Goal: Transaction & Acquisition: Purchase product/service

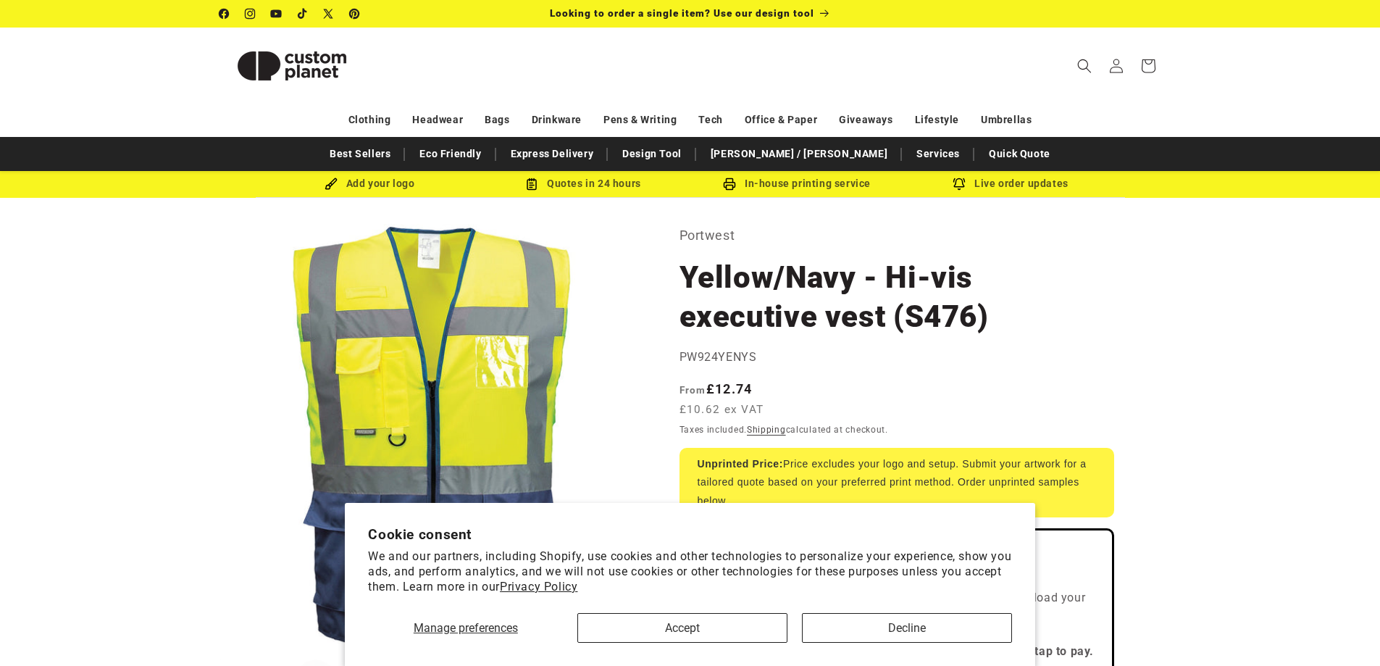
click at [861, 619] on button "Decline" at bounding box center [907, 628] width 210 height 30
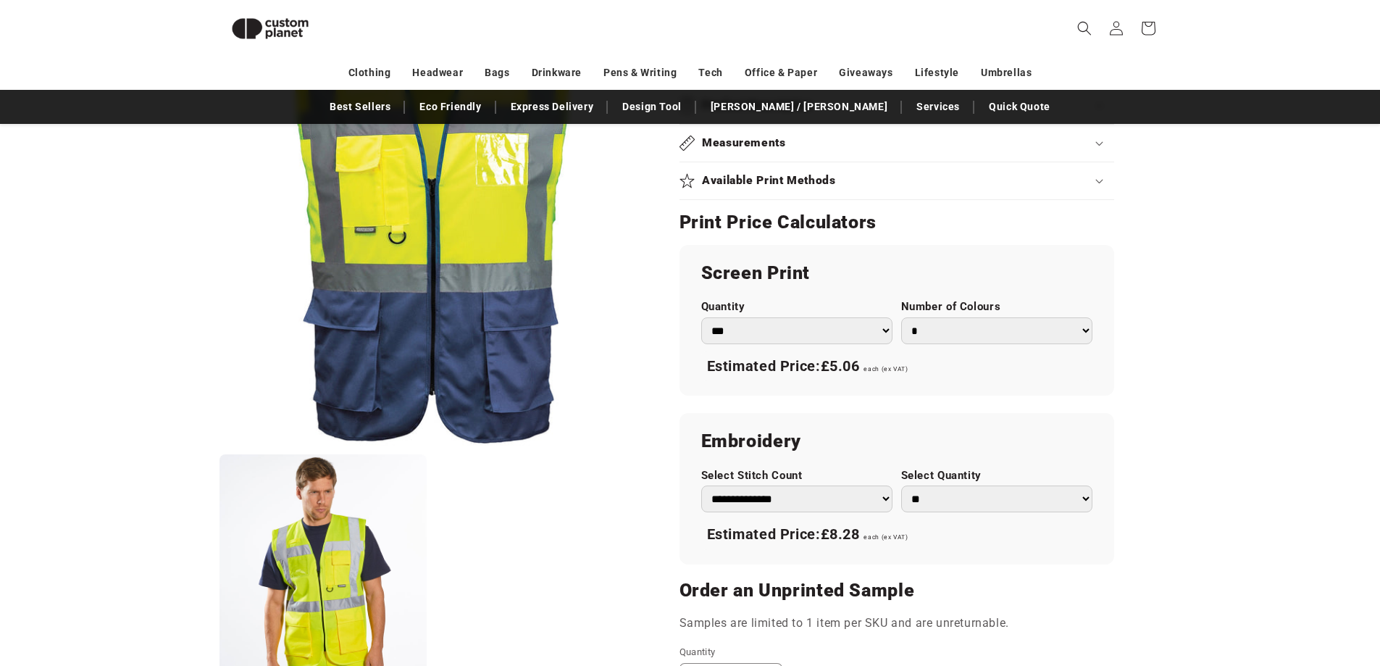
scroll to position [705, 0]
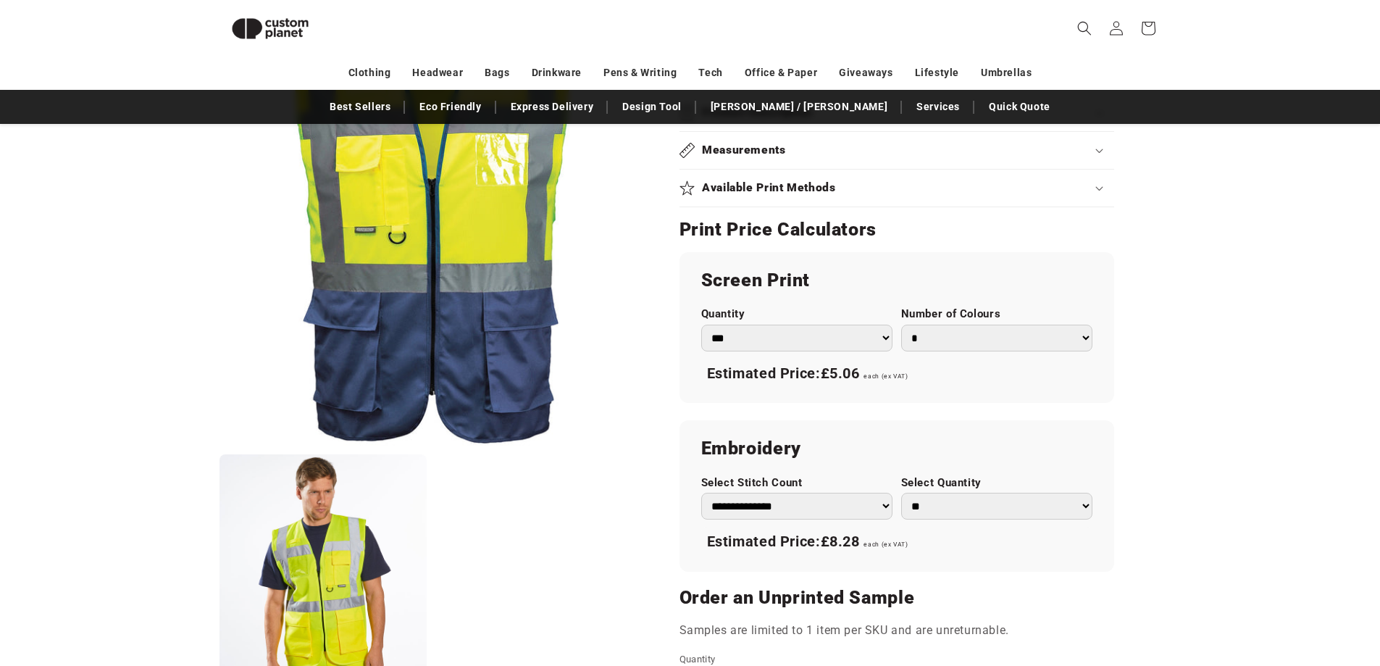
click at [817, 331] on select "*** *** *** **** **** **** ***** *****" at bounding box center [796, 338] width 191 height 27
click at [999, 336] on select "* * * * * * *" at bounding box center [996, 338] width 191 height 27
click at [901, 325] on select "* * * * * * *" at bounding box center [996, 338] width 191 height 27
drag, startPoint x: 996, startPoint y: 333, endPoint x: 996, endPoint y: 341, distance: 8.0
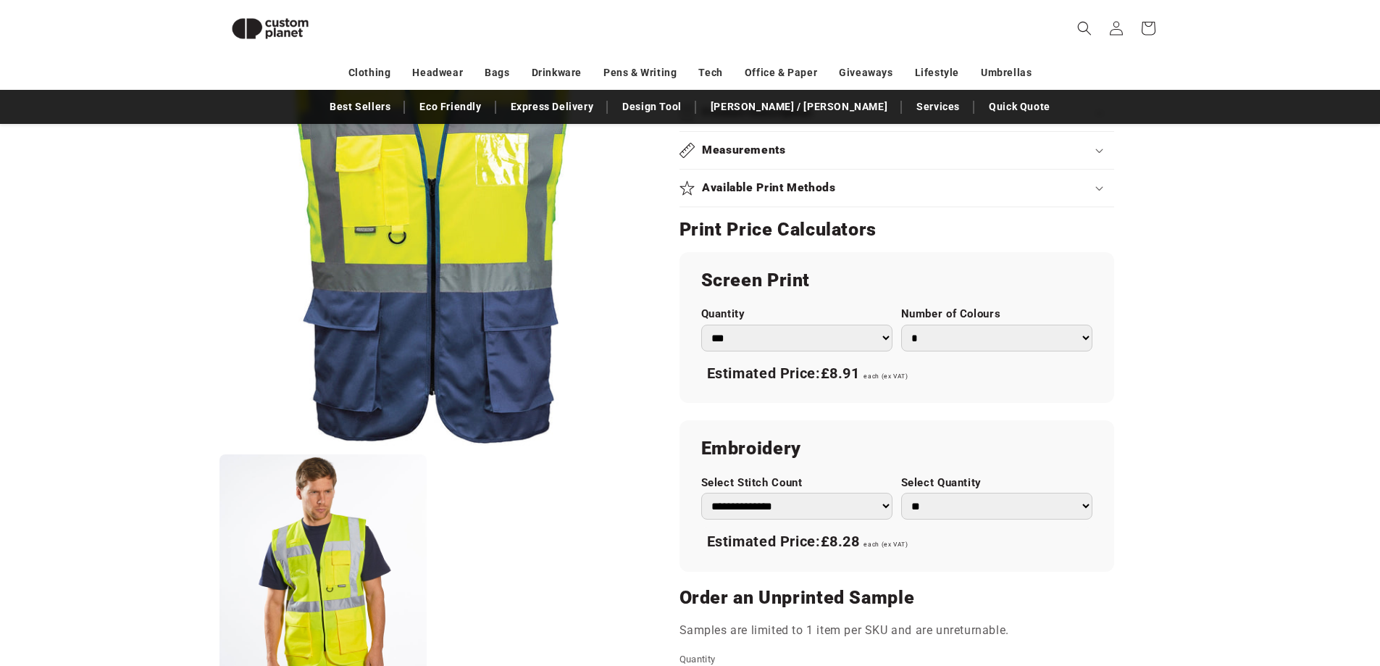
click at [996, 333] on select "* * * * * * *" at bounding box center [996, 338] width 191 height 27
click at [901, 325] on select "* * * * * * *" at bounding box center [996, 338] width 191 height 27
click at [991, 343] on select "* * * * * * *" at bounding box center [996, 338] width 191 height 27
select select "*"
click at [901, 325] on select "* * * * * * *" at bounding box center [996, 338] width 191 height 27
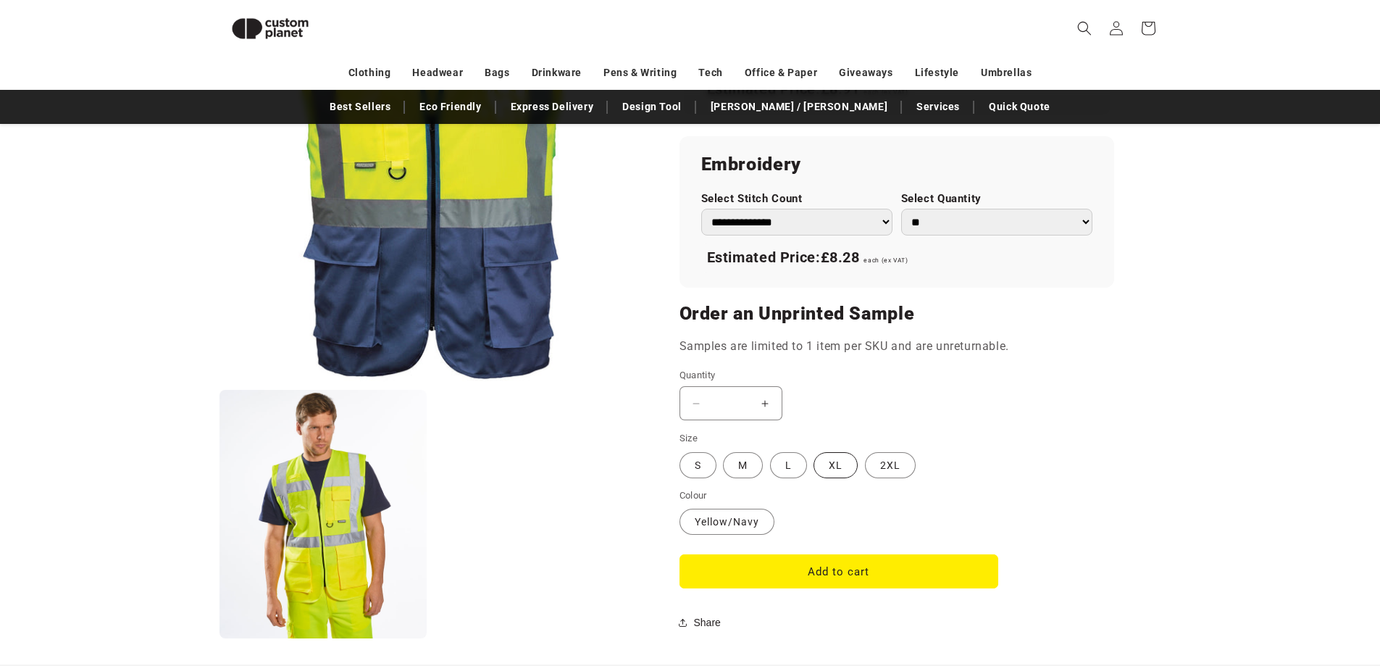
scroll to position [995, 0]
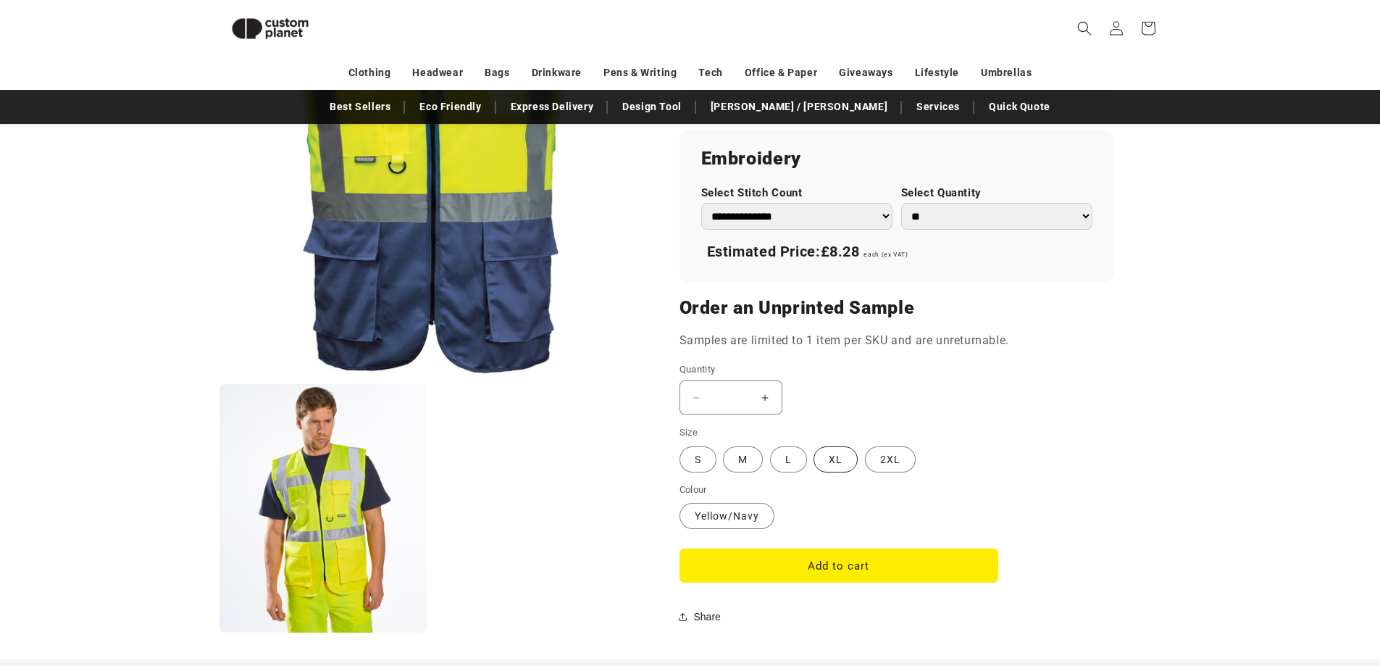
drag, startPoint x: 811, startPoint y: 464, endPoint x: 827, endPoint y: 462, distance: 15.4
click at [811, 464] on fieldset "Size S Variant sold out or unavailable M Variant sold out or unavailable L Vari…" at bounding box center [839, 449] width 319 height 49
click at [828, 461] on label "XL Variant sold out or unavailable" at bounding box center [836, 459] width 44 height 26
click at [917, 562] on button "Add to cart" at bounding box center [839, 565] width 319 height 34
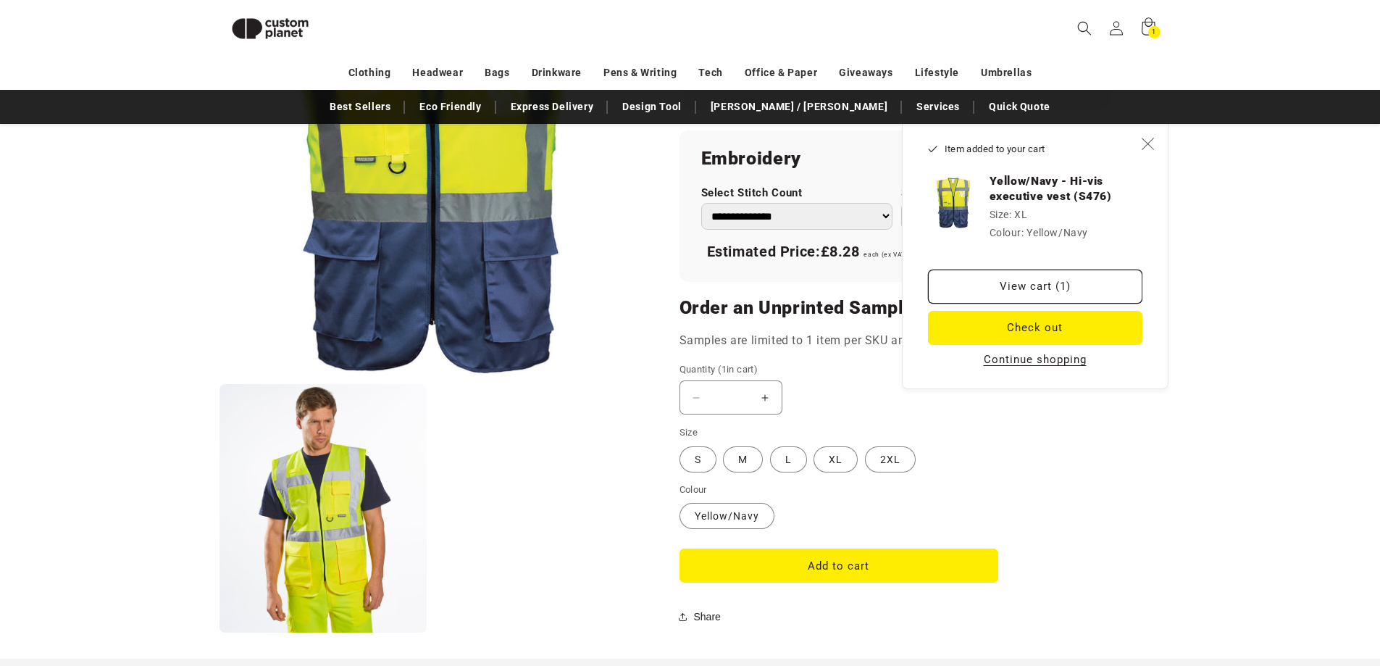
click at [1145, 145] on icon "Close" at bounding box center [1147, 143] width 13 height 13
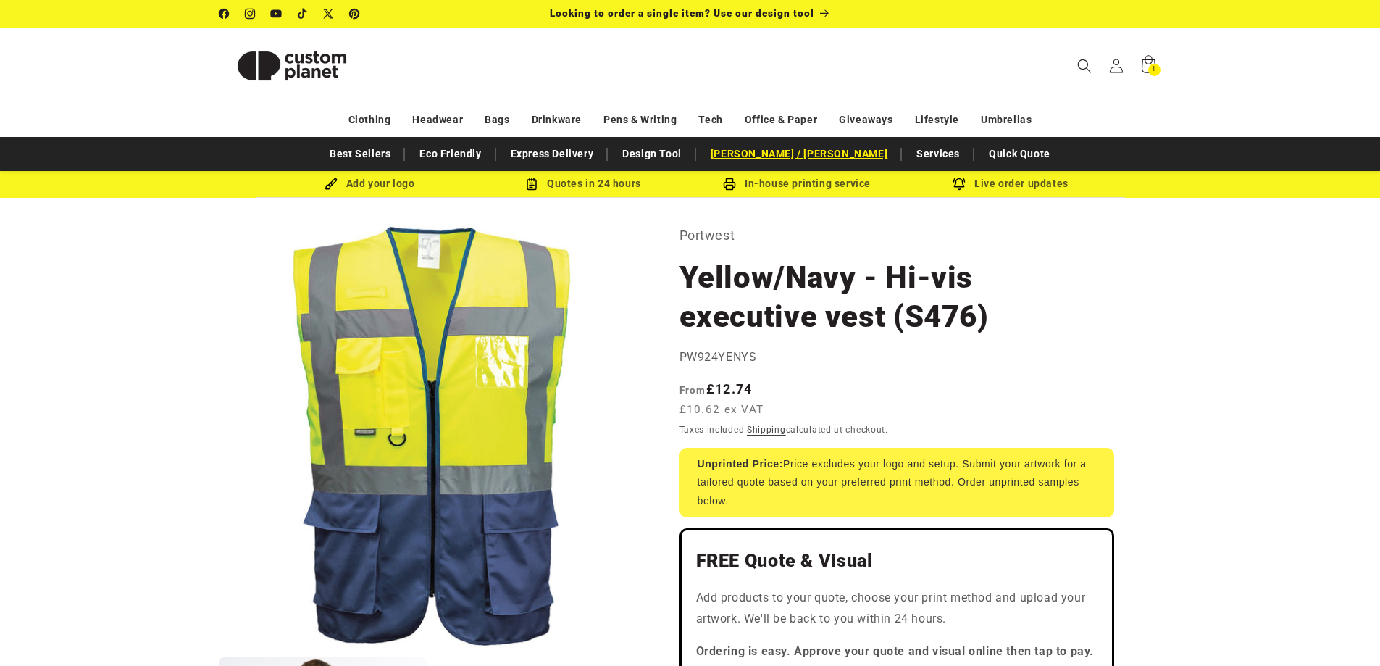
click at [799, 156] on link "[PERSON_NAME] / [PERSON_NAME]" at bounding box center [799, 153] width 191 height 25
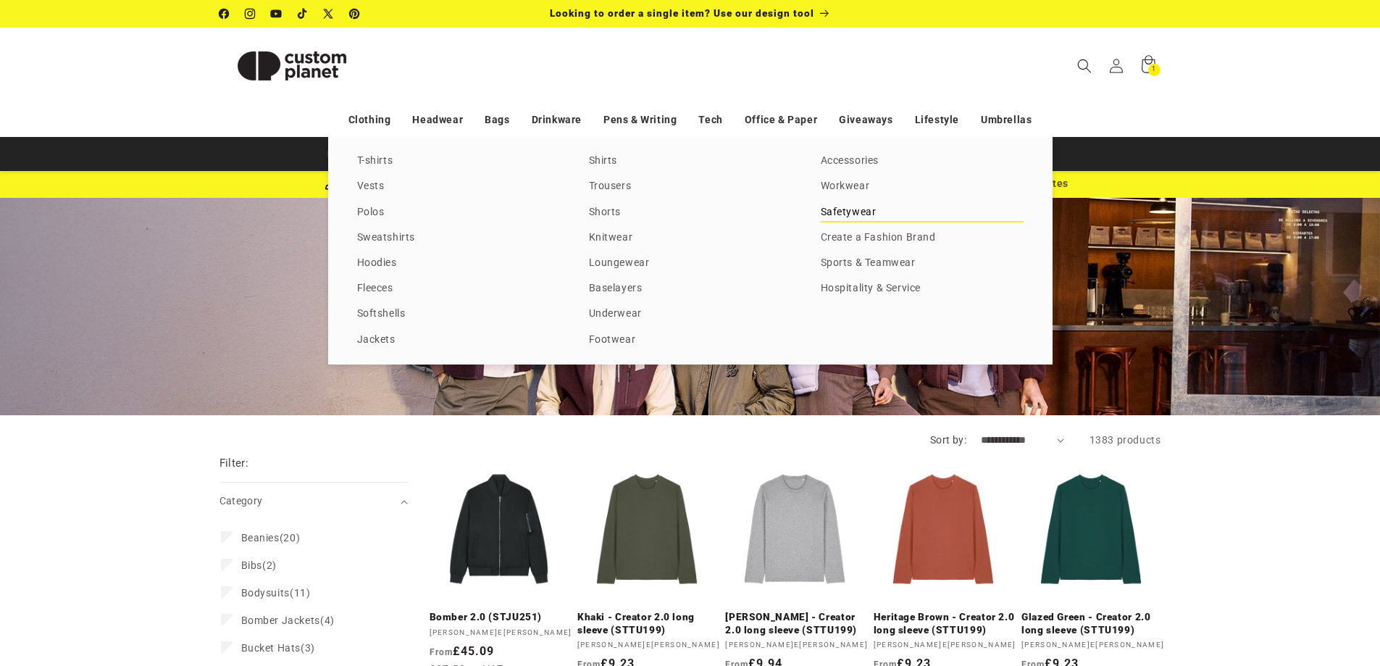
click at [854, 209] on link "Safetywear" at bounding box center [922, 213] width 203 height 20
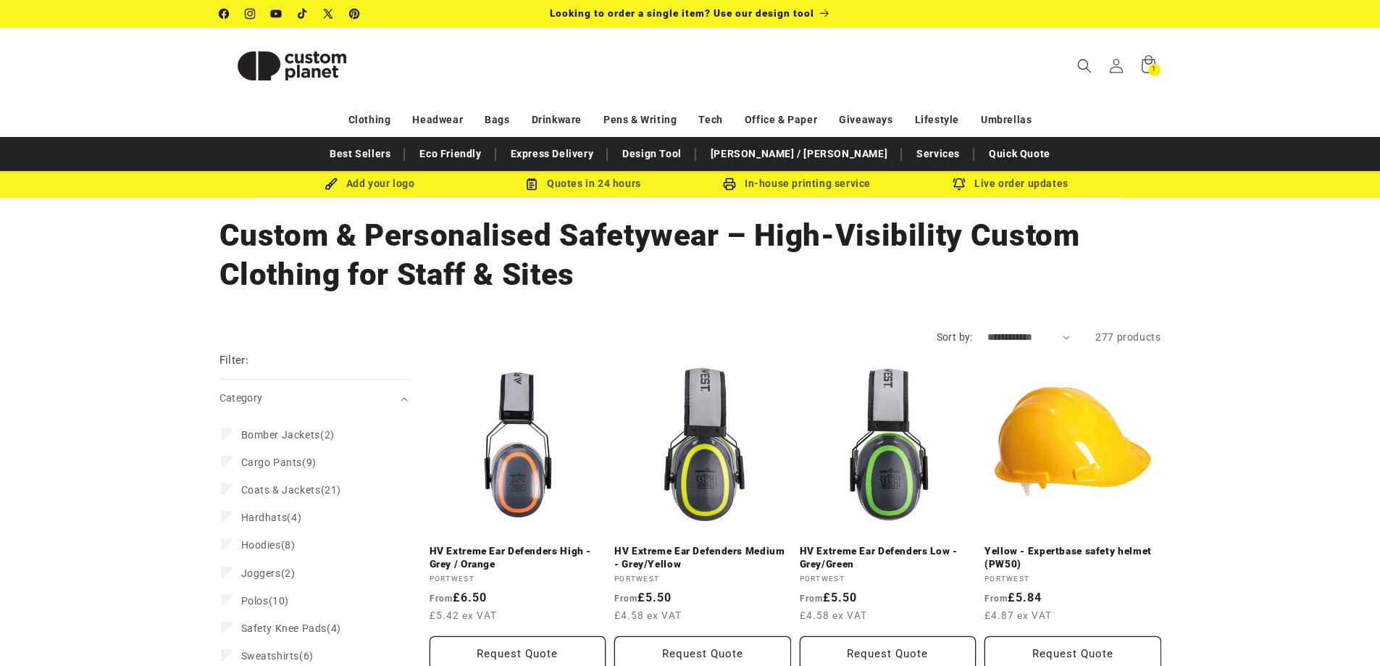
click at [1003, 333] on select "**********" at bounding box center [1029, 337] width 83 height 15
select select "**********"
click at [988, 330] on select "**********" at bounding box center [1029, 337] width 83 height 15
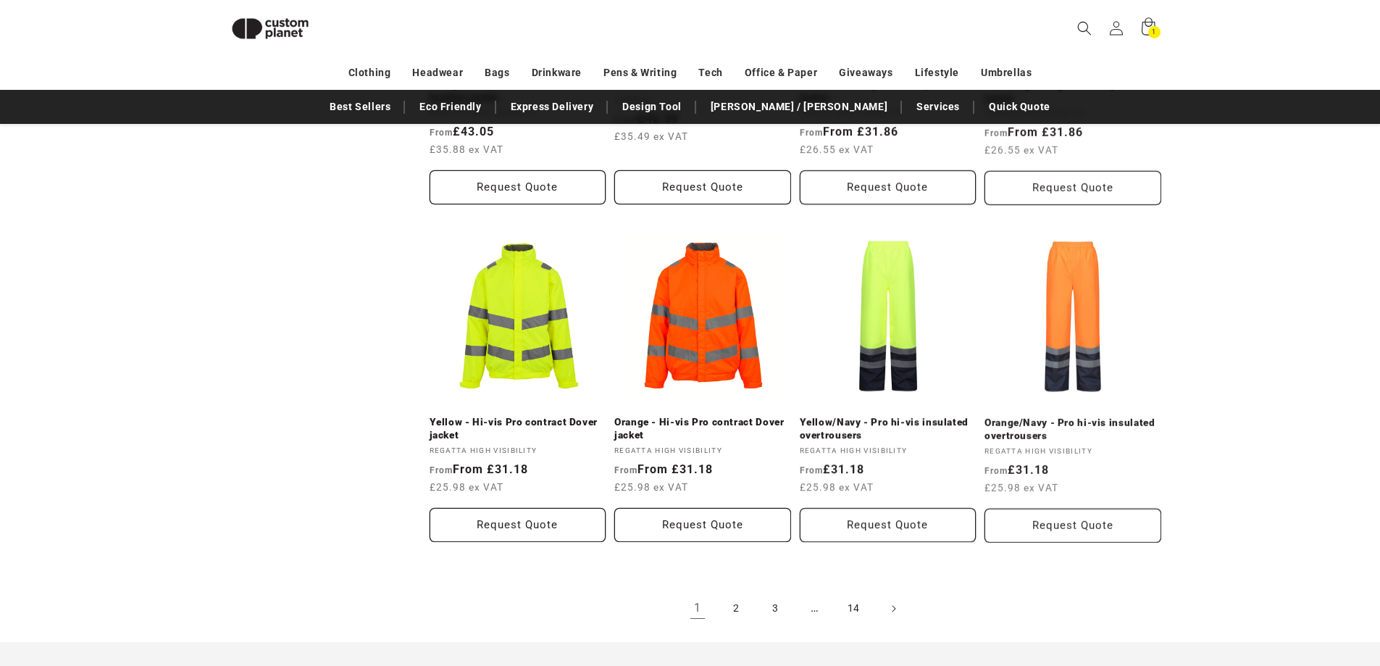
scroll to position [1503, 0]
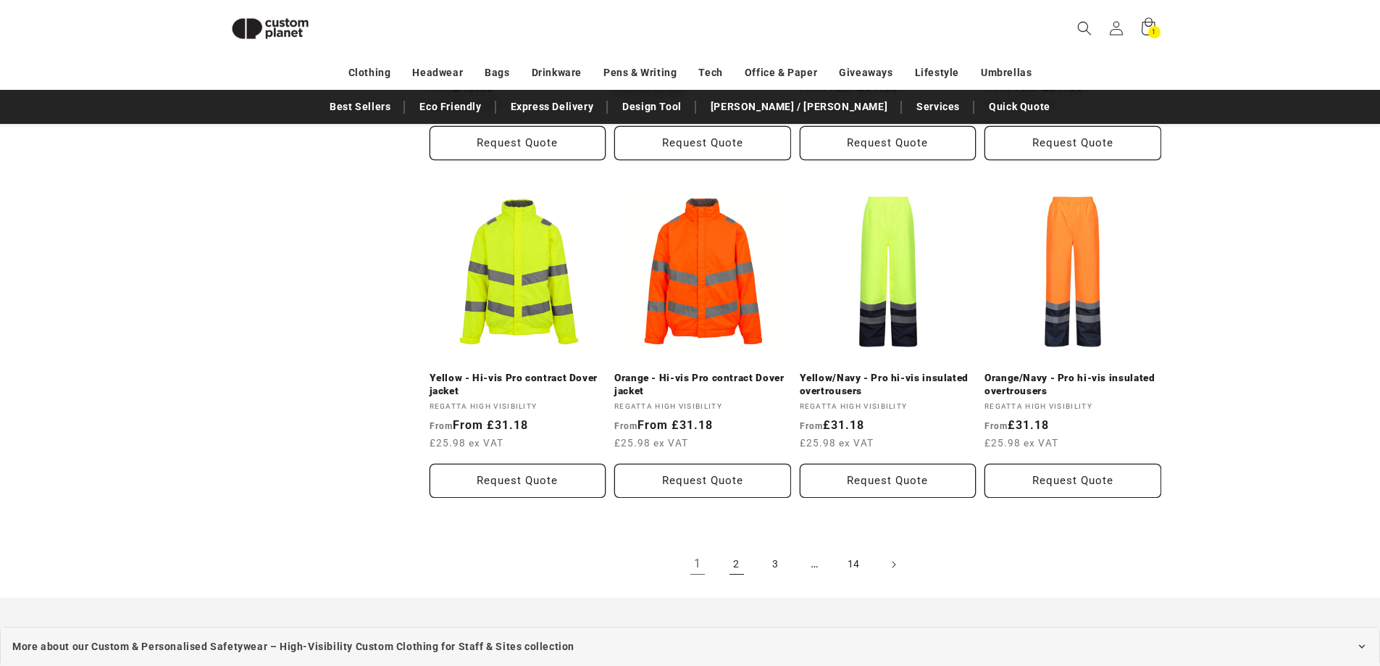
click at [737, 559] on link "2" at bounding box center [737, 564] width 32 height 32
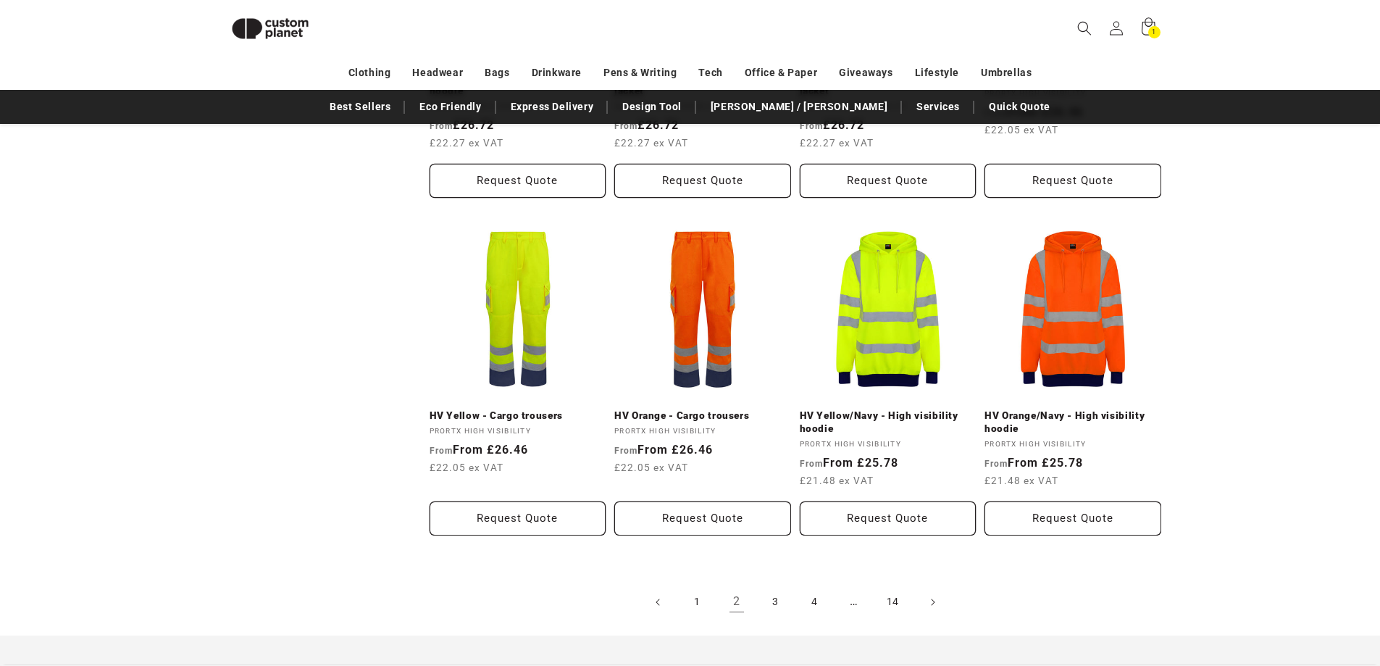
scroll to position [1498, 0]
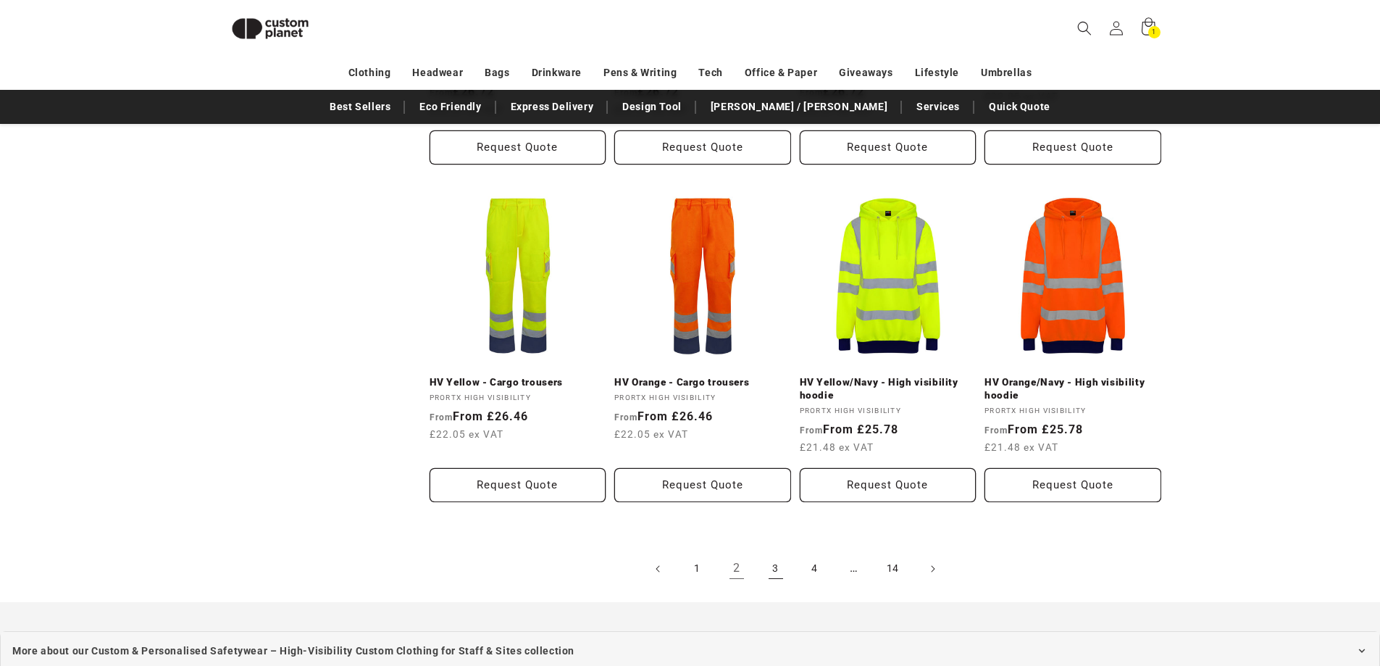
click at [770, 572] on link "3" at bounding box center [776, 569] width 32 height 32
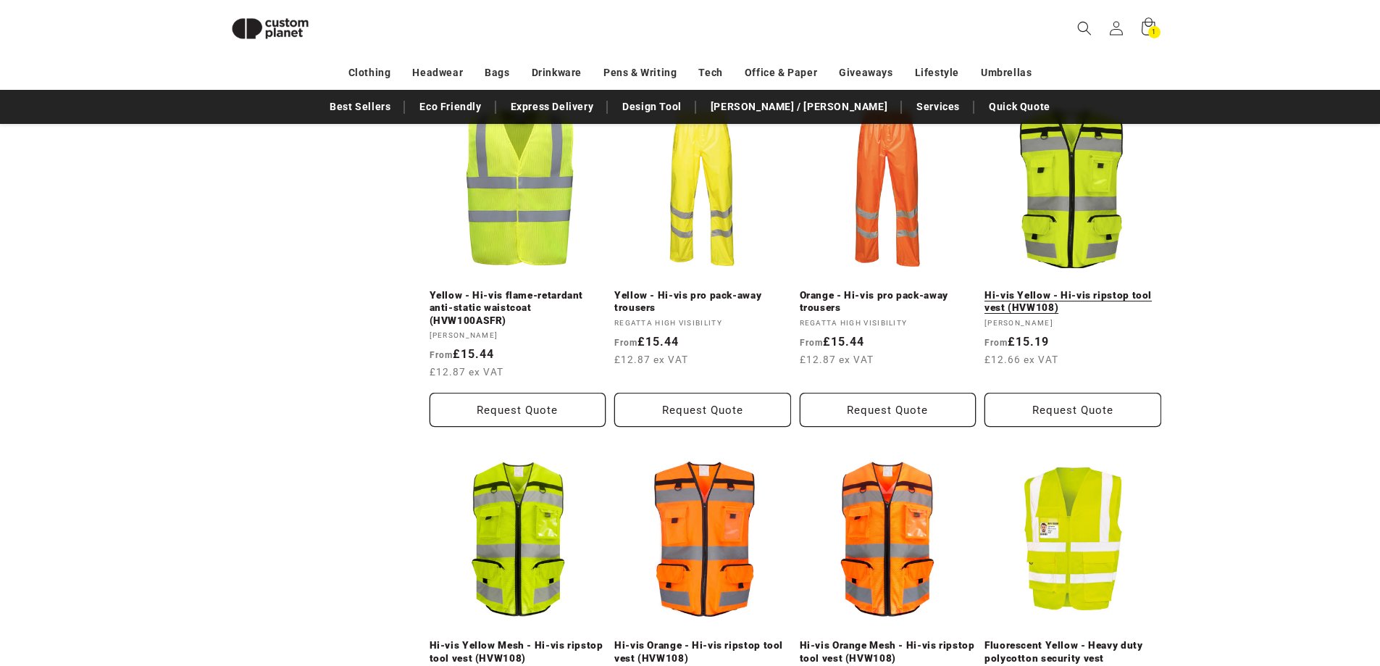
scroll to position [1285, 0]
